Goal: Navigation & Orientation: Find specific page/section

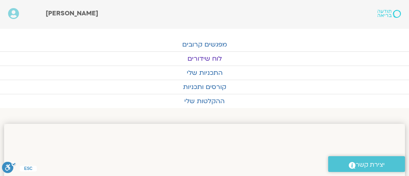
click at [206, 55] on link "לוח שידורים" at bounding box center [204, 59] width 409 height 14
click at [218, 56] on link "לוח שידורים" at bounding box center [204, 59] width 409 height 14
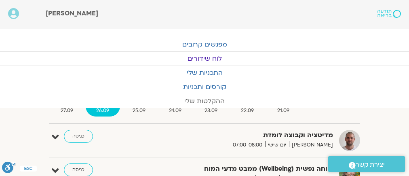
click at [137, 107] on link "ההקלטות שלי" at bounding box center [204, 101] width 409 height 14
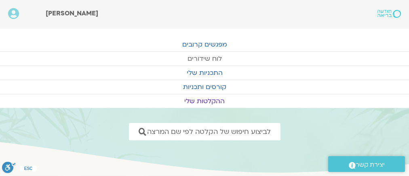
click at [204, 56] on link "לוח שידורים" at bounding box center [204, 59] width 409 height 14
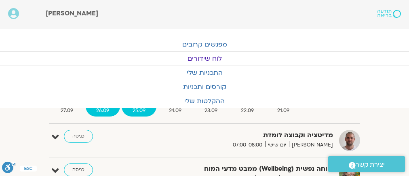
click at [136, 108] on span "25.09" at bounding box center [139, 110] width 35 height 8
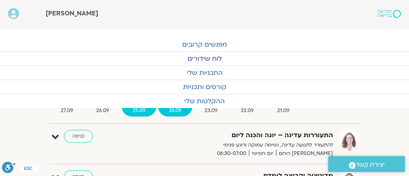
click at [174, 108] on span "24.09" at bounding box center [175, 110] width 34 height 8
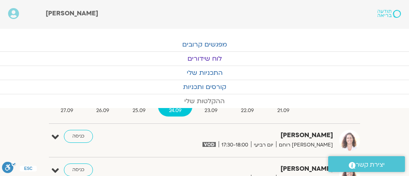
click at [136, 107] on link "ההקלטות שלי" at bounding box center [204, 101] width 409 height 14
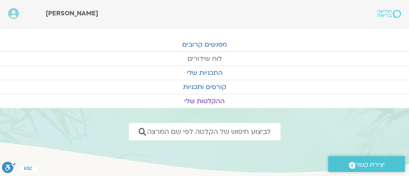
click at [204, 55] on link "לוח שידורים" at bounding box center [204, 59] width 409 height 14
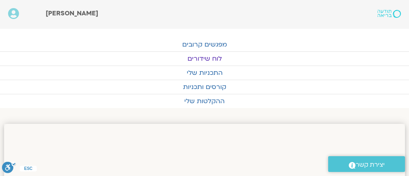
click at [255, 55] on link "לוח שידורים" at bounding box center [204, 59] width 409 height 14
click at [205, 55] on link "לוח שידורים" at bounding box center [204, 59] width 409 height 14
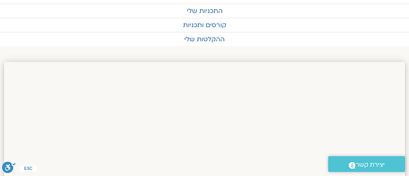
scroll to position [97, 0]
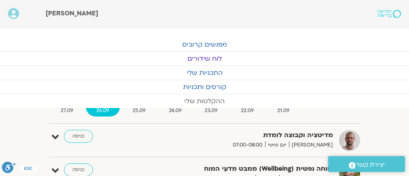
click at [136, 106] on link "ההקלטות שלי" at bounding box center [204, 101] width 409 height 14
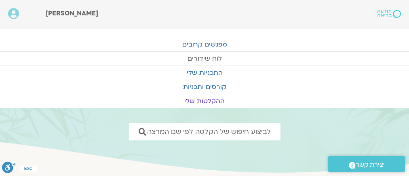
click at [205, 55] on link "לוח שידורים" at bounding box center [204, 59] width 409 height 14
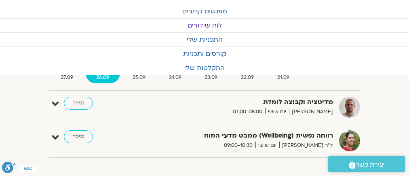
scroll to position [65, 0]
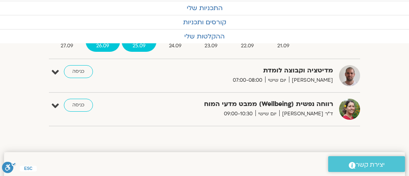
click at [139, 43] on span "25.09" at bounding box center [139, 46] width 35 height 8
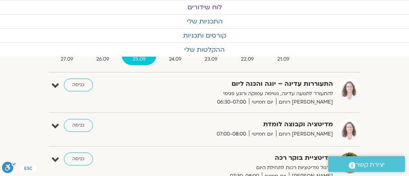
scroll to position [0, 0]
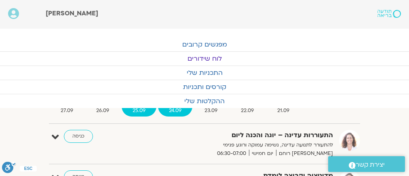
click at [172, 108] on span "24.09" at bounding box center [175, 110] width 34 height 8
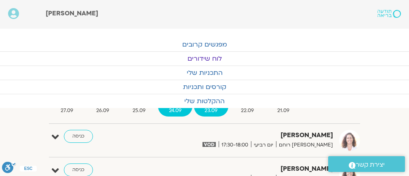
click at [209, 108] on span "23.09" at bounding box center [211, 110] width 35 height 8
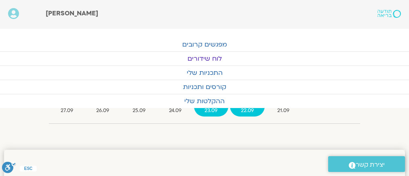
click at [247, 108] on span "22.09" at bounding box center [247, 110] width 35 height 8
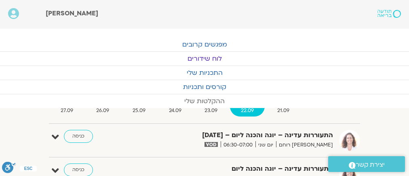
click at [282, 107] on link "ההקלטות שלי" at bounding box center [204, 101] width 409 height 14
